Goal: Transaction & Acquisition: Download file/media

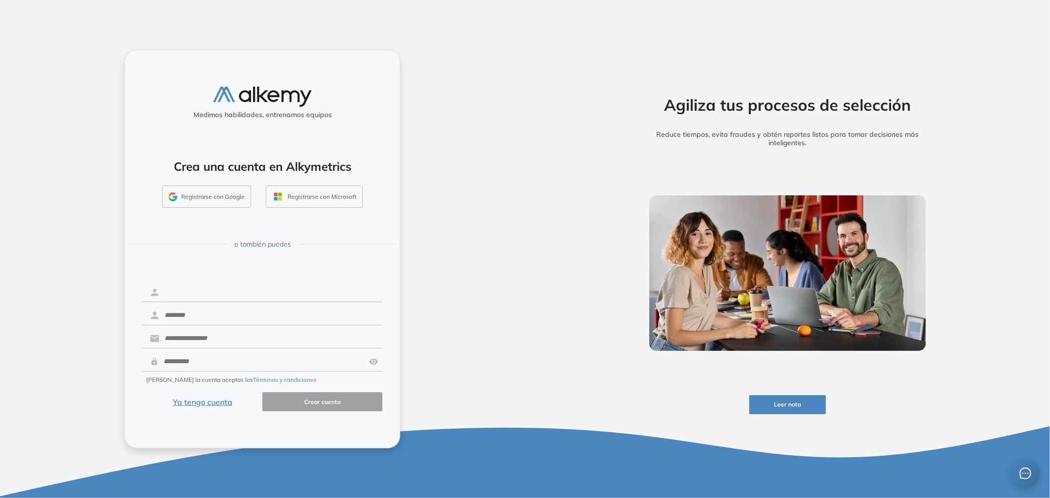
click at [282, 292] on input "text" at bounding box center [271, 292] width 223 height 19
click at [657, 262] on img at bounding box center [787, 273] width 277 height 156
click at [145, 31] on div "Medimos habilidades, entrenamos equipos Crea una cuenta en Alkymetrics Registra…" at bounding box center [262, 249] width 525 height 498
click at [222, 193] on button "Registrarse con Google" at bounding box center [206, 197] width 89 height 23
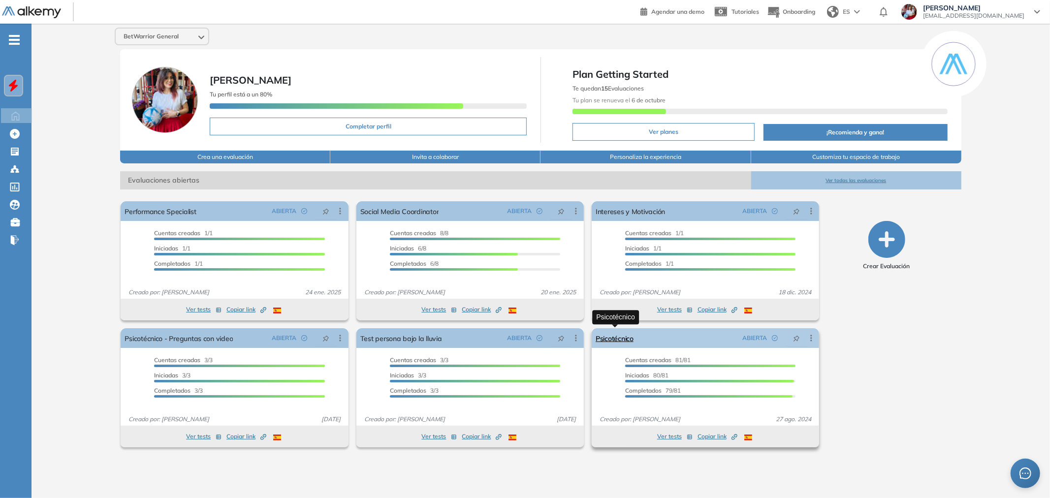
click at [629, 341] on link "Psicotécnico" at bounding box center [615, 338] width 38 height 20
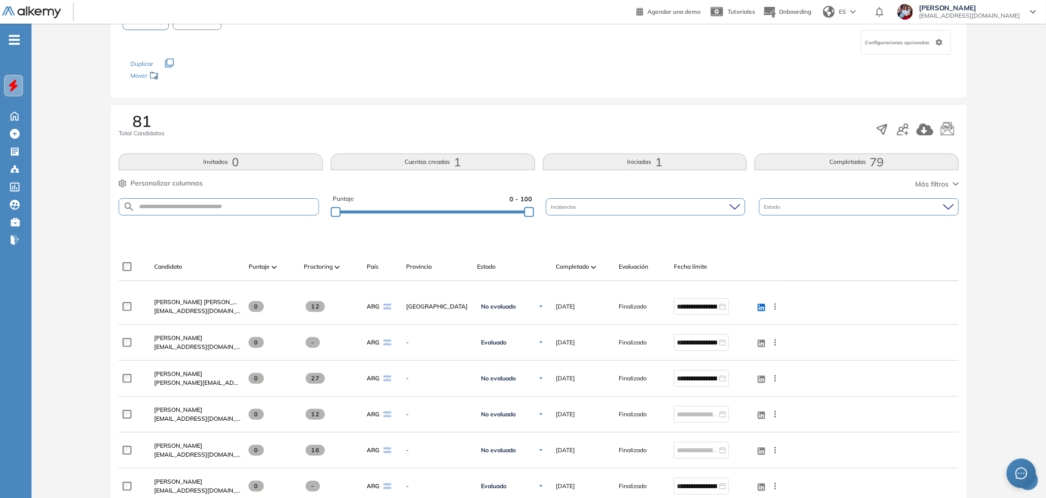
scroll to position [109, 0]
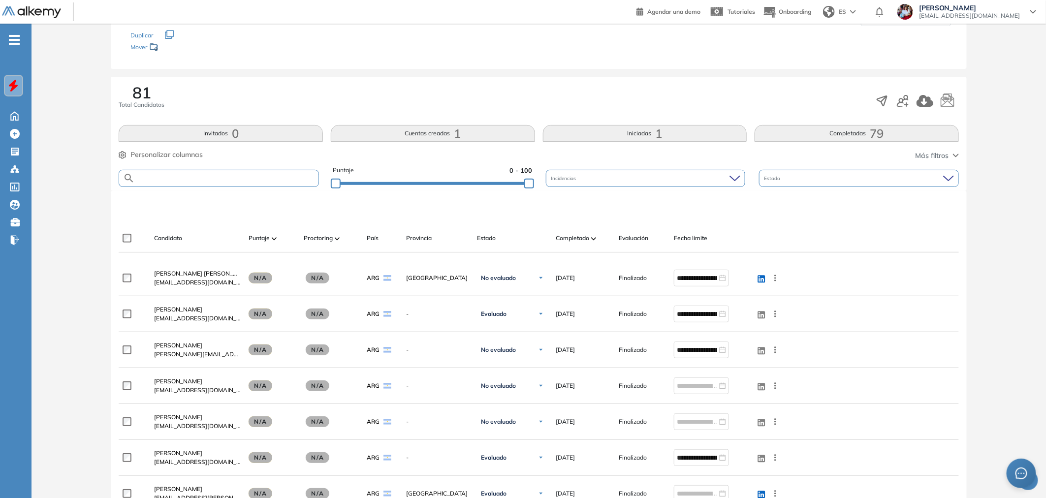
click at [243, 178] on input "text" at bounding box center [227, 178] width 184 height 7
type input "*******"
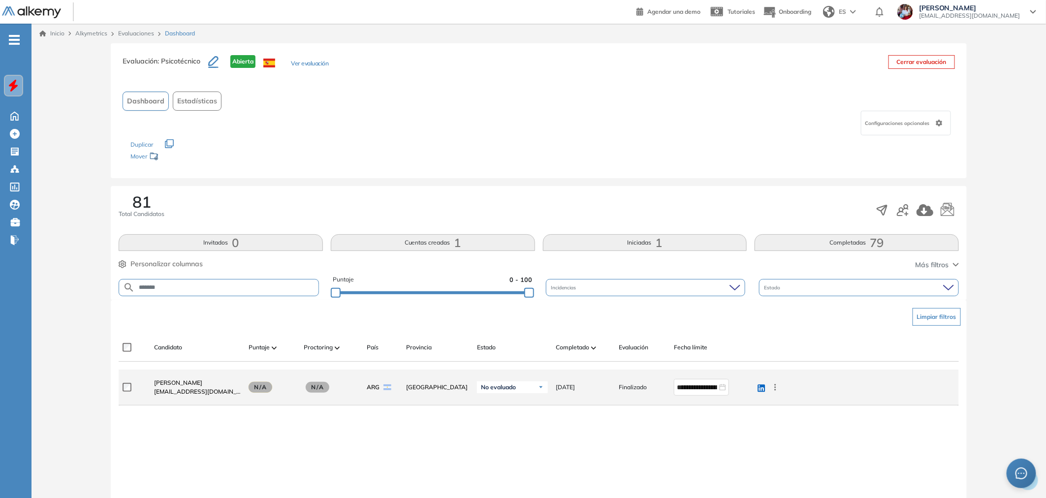
click at [780, 384] on icon at bounding box center [775, 388] width 10 height 10
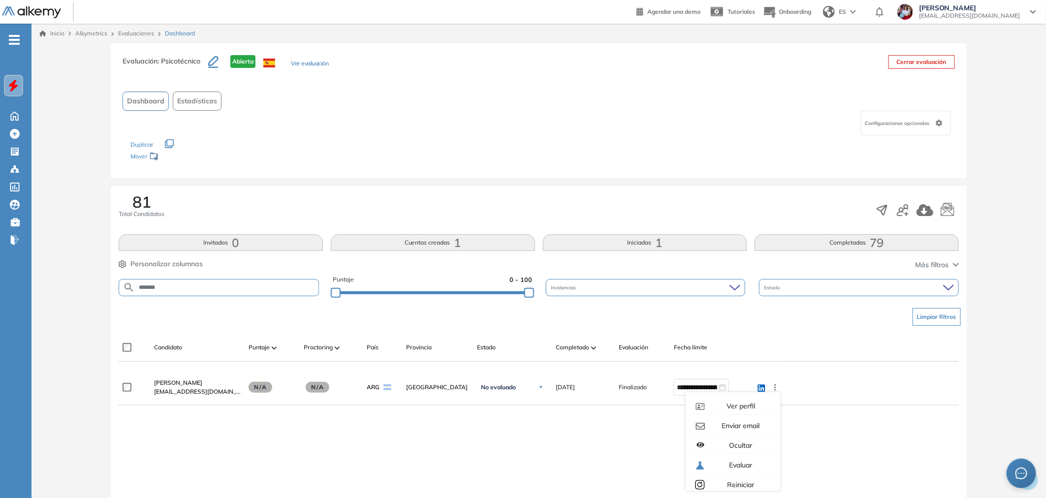
drag, startPoint x: 476, startPoint y: 479, endPoint x: 258, endPoint y: 412, distance: 227.7
click at [474, 479] on div "**********" at bounding box center [539, 470] width 840 height 201
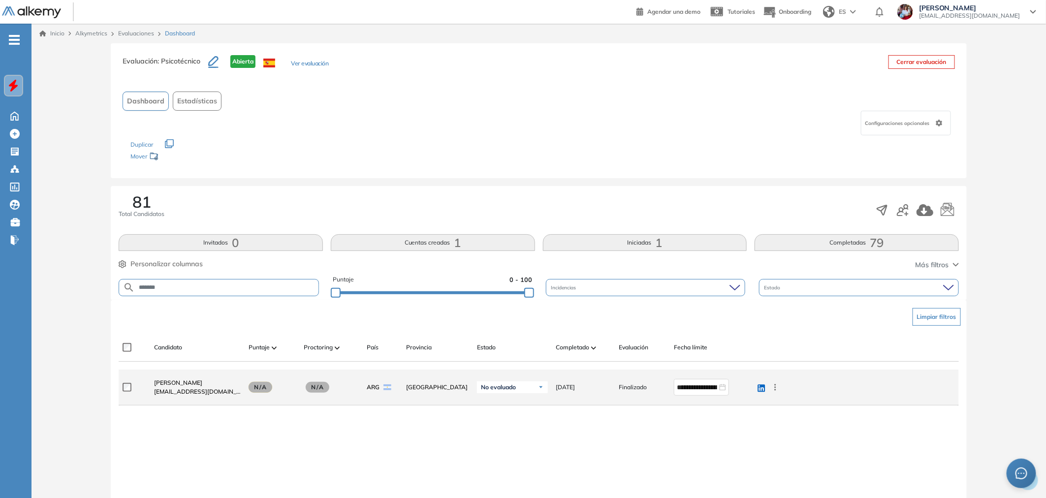
click at [169, 387] on span "matiasdiletti@gmail.com" at bounding box center [197, 391] width 87 height 9
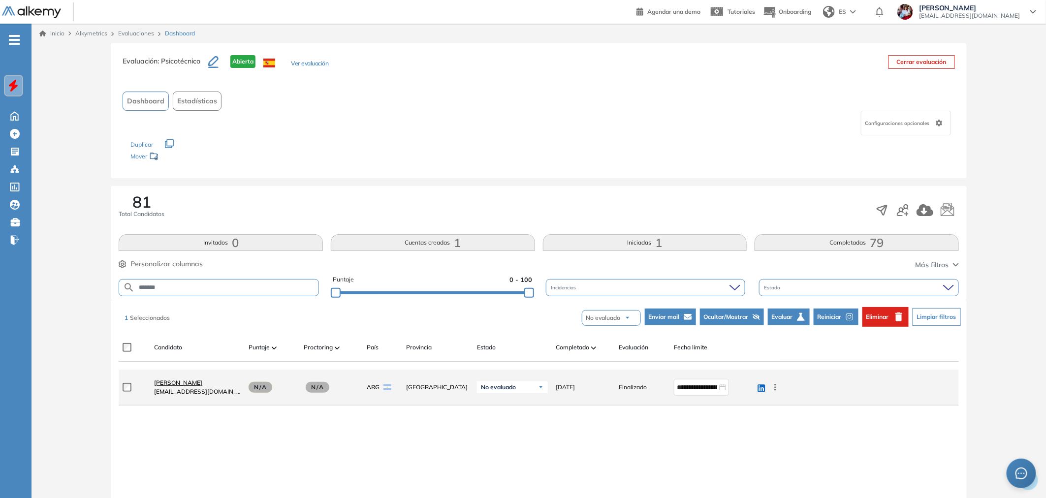
click at [176, 383] on span "Matias Diletti" at bounding box center [178, 382] width 48 height 7
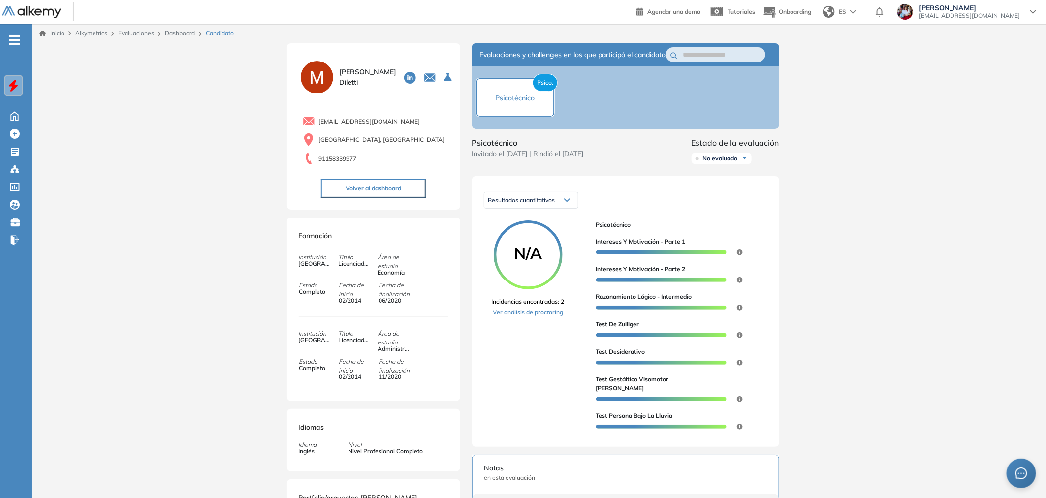
click at [863, 231] on div "Inicio Alkymetrics Evaluaciones Dashboard Candidato Duración : 00:00:00 Cantida…" at bounding box center [539, 417] width 1015 height 786
click at [753, 202] on icon at bounding box center [756, 200] width 6 height 4
click at [727, 231] on li "Descargar informe completo" at bounding box center [714, 227] width 73 height 10
